Goal: Information Seeking & Learning: Learn about a topic

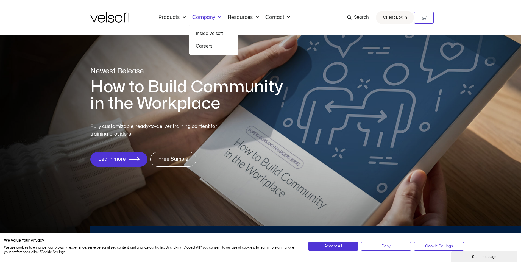
click at [215, 34] on link "Inside Velsoft" at bounding box center [214, 33] width 36 height 13
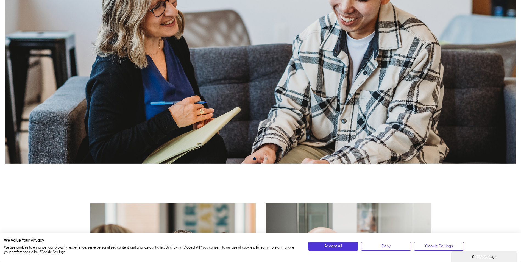
scroll to position [234, 0]
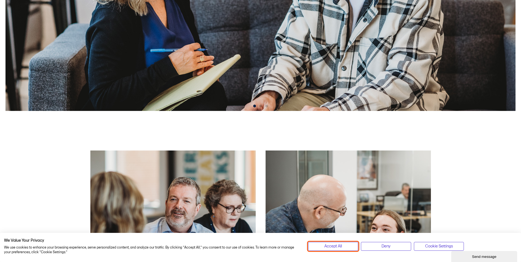
click at [339, 248] on span "Accept All" at bounding box center [334, 247] width 18 height 6
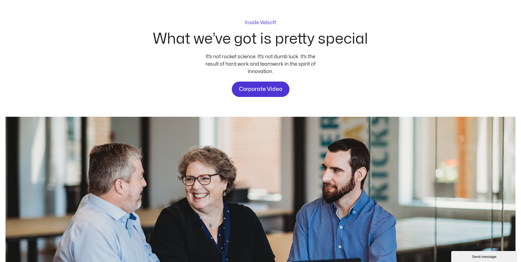
scroll to position [0, 0]
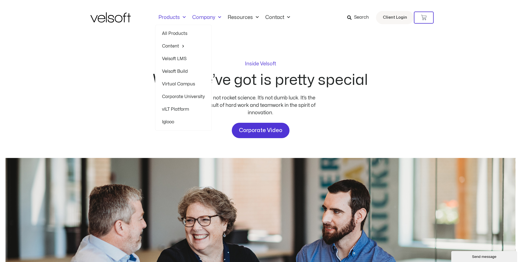
click at [184, 16] on span "Menu" at bounding box center [183, 17] width 6 height 9
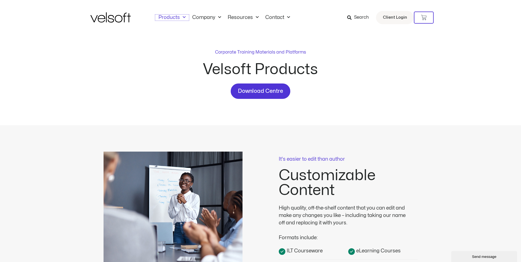
click at [184, 16] on span "Menu" at bounding box center [183, 17] width 6 height 9
click at [179, 57] on link "Velsoft LMS" at bounding box center [183, 58] width 43 height 13
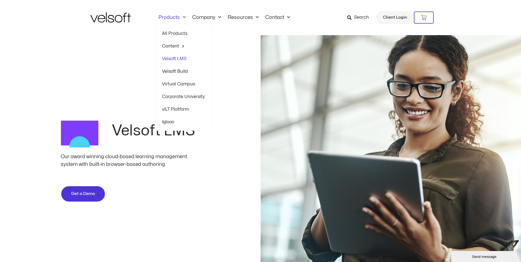
click at [180, 16] on span "Menu" at bounding box center [183, 17] width 6 height 9
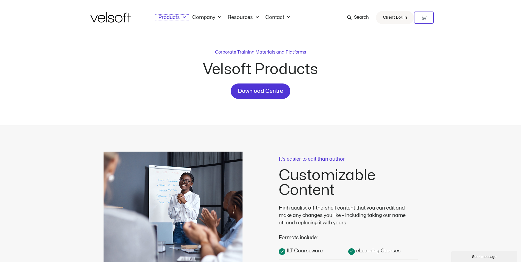
click at [180, 16] on span "Menu" at bounding box center [183, 17] width 6 height 9
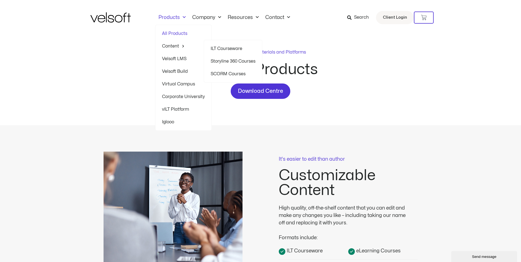
click at [237, 47] on link "ILT Courseware" at bounding box center [233, 48] width 45 height 13
